Goal: Check status: Check status

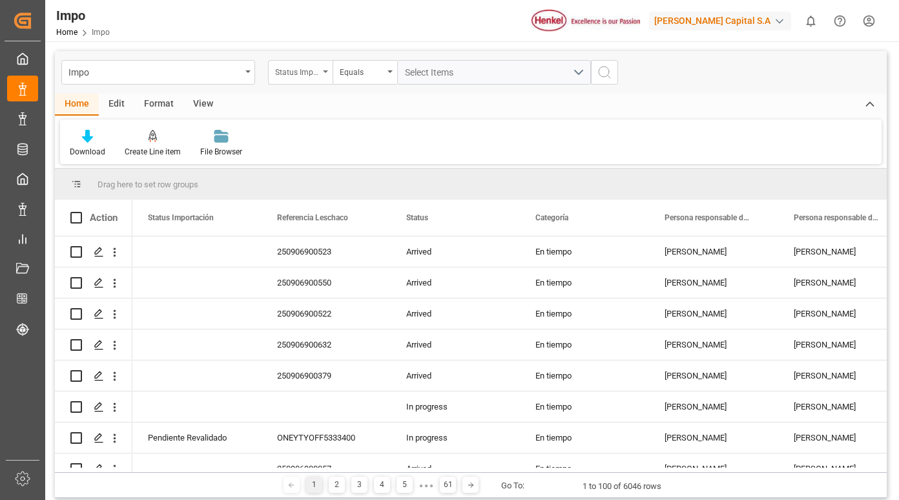
click at [309, 79] on div "Status Importación" at bounding box center [300, 72] width 65 height 25
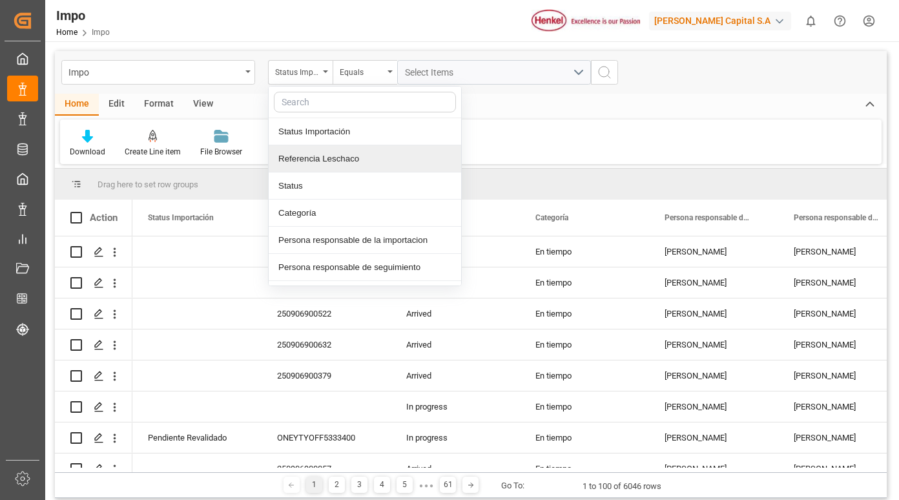
click at [316, 159] on div "Referencia Leschaco" at bounding box center [365, 158] width 192 height 27
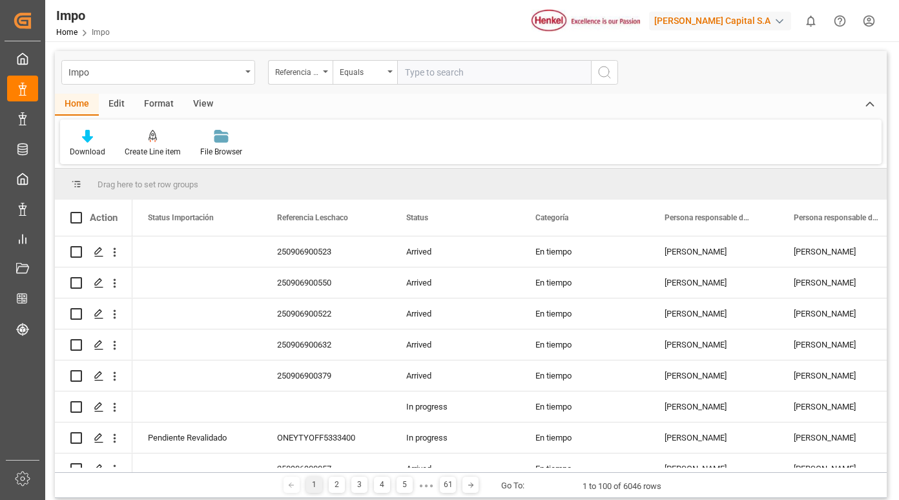
click at [452, 74] on input "text" at bounding box center [494, 72] width 194 height 25
type input "250806900439"
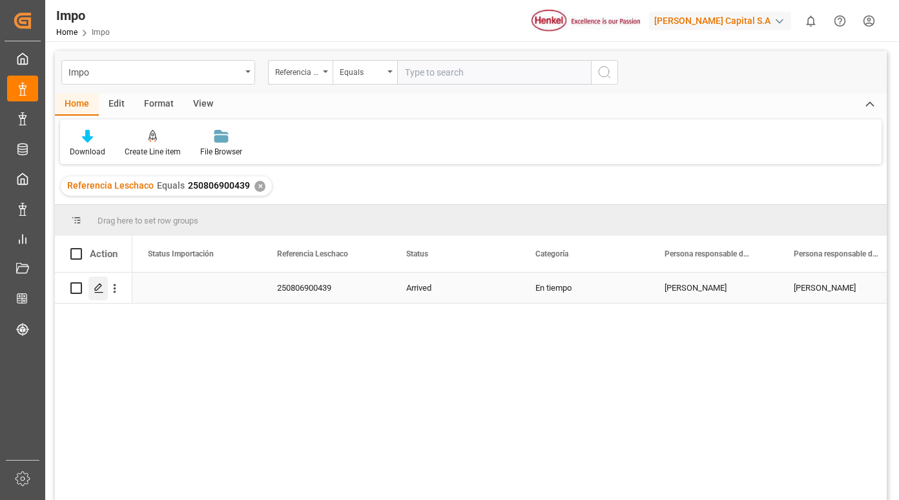
click at [106, 288] on div "Press SPACE to select this row." at bounding box center [97, 288] width 19 height 24
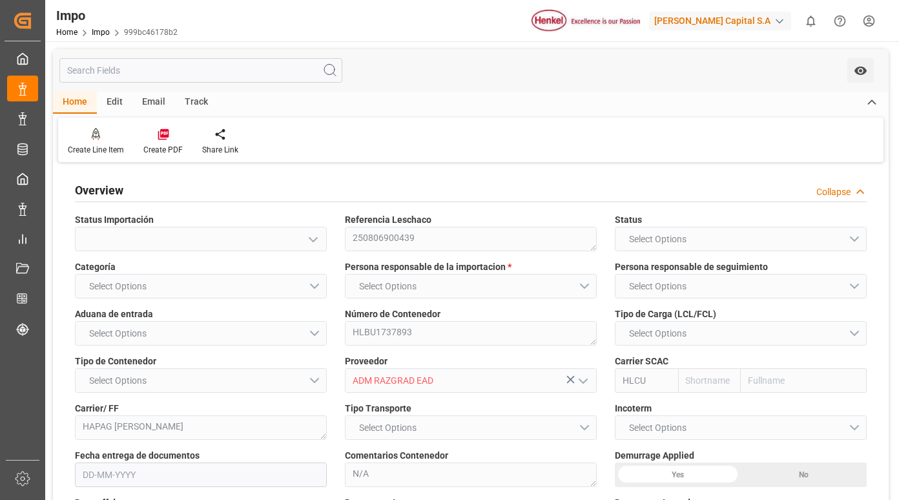
type input "Hapag [PERSON_NAME]"
type input "Hapag [PERSON_NAME] Aktiengesellschaft"
type input "1"
type input "10"
type input "[DATE]"
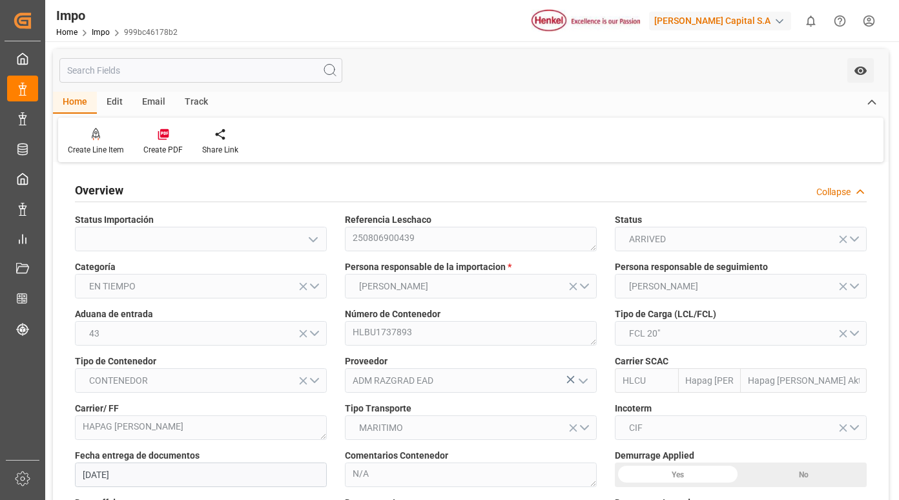
click at [196, 103] on div "Track" at bounding box center [196, 103] width 43 height 22
click at [78, 132] on icon at bounding box center [80, 131] width 6 height 7
